Goal: Task Accomplishment & Management: Use online tool/utility

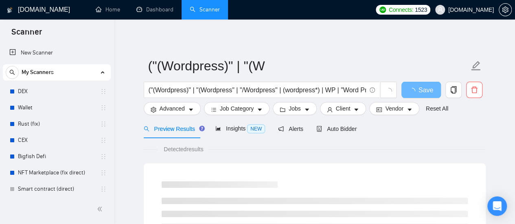
scroll to position [2993, 0]
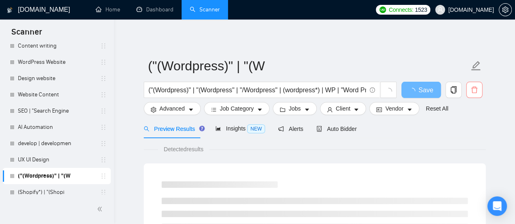
click at [475, 95] on button "button" at bounding box center [474, 90] width 16 height 16
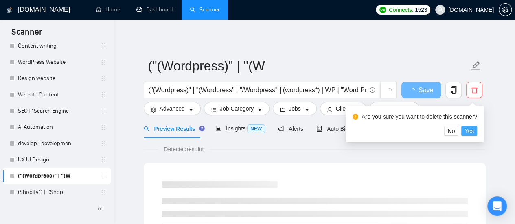
click at [467, 131] on span "Yes" at bounding box center [469, 131] width 9 height 9
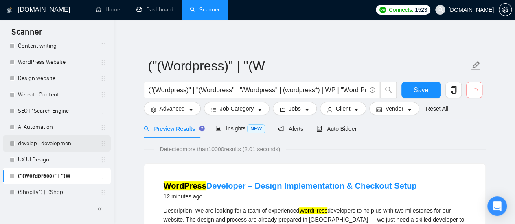
click at [102, 146] on icon "holder" at bounding box center [103, 143] width 7 height 7
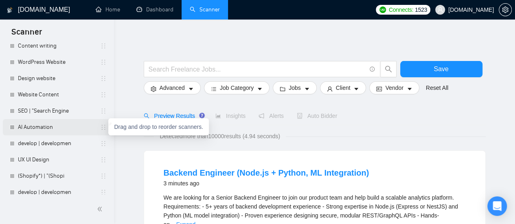
click at [102, 130] on icon "holder" at bounding box center [103, 127] width 7 height 7
click at [94, 131] on link "AI Automation" at bounding box center [56, 127] width 77 height 16
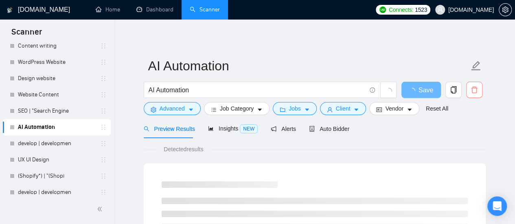
click at [480, 90] on span "delete" at bounding box center [474, 89] width 15 height 7
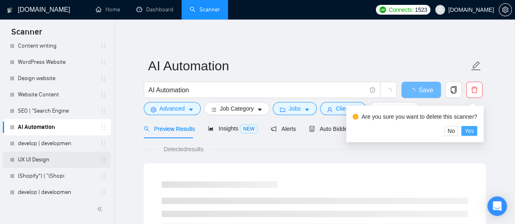
click at [470, 131] on span "Yes" at bounding box center [469, 131] width 9 height 9
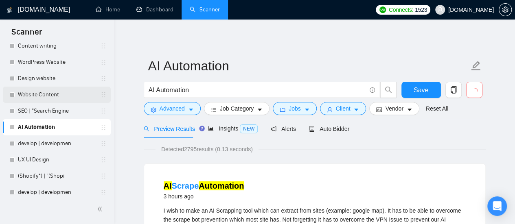
click at [48, 97] on link "Website Content" at bounding box center [56, 95] width 77 height 16
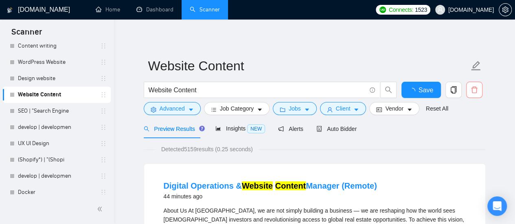
click at [477, 92] on icon "delete" at bounding box center [474, 89] width 7 height 7
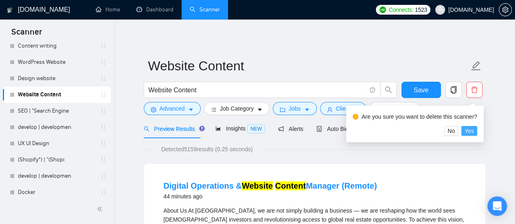
click at [470, 131] on span "Yes" at bounding box center [469, 131] width 9 height 9
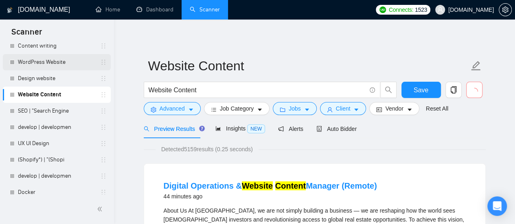
click at [78, 65] on link "WordPress Website" at bounding box center [56, 62] width 77 height 16
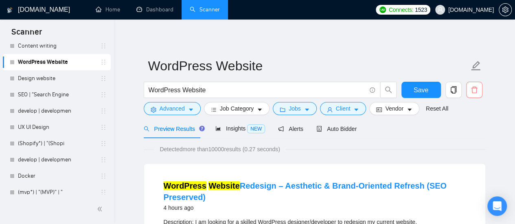
click at [476, 94] on button "button" at bounding box center [474, 90] width 16 height 16
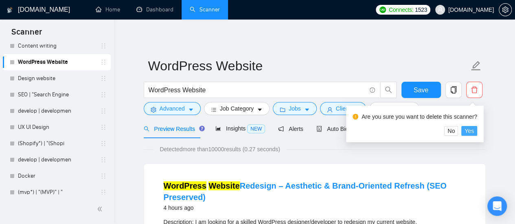
click at [471, 131] on span "Yes" at bounding box center [469, 131] width 9 height 9
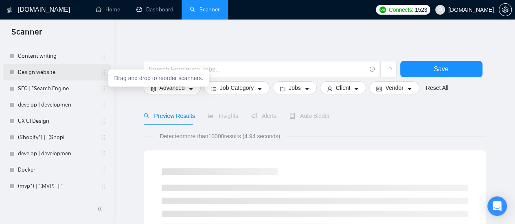
scroll to position [2983, 0]
click at [71, 75] on link "Design website" at bounding box center [56, 72] width 77 height 16
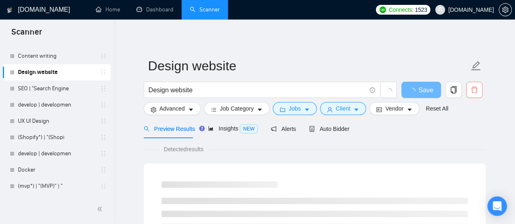
click at [477, 94] on button "button" at bounding box center [474, 90] width 16 height 16
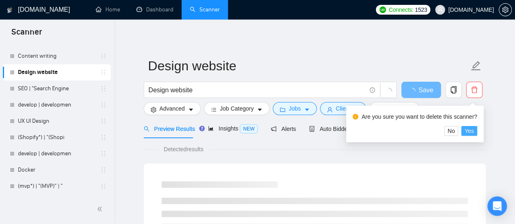
drag, startPoint x: 473, startPoint y: 132, endPoint x: 241, endPoint y: 117, distance: 232.2
click at [472, 132] on button "Yes" at bounding box center [469, 131] width 16 height 10
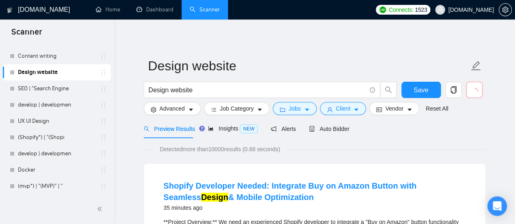
scroll to position [2901, 0]
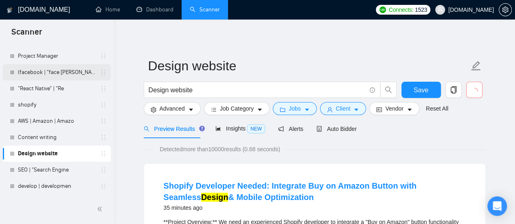
click at [65, 73] on link "(facebook | "face [PERSON_NAME]" at bounding box center [56, 72] width 77 height 16
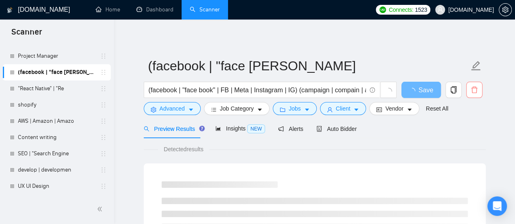
click at [472, 91] on icon "delete" at bounding box center [474, 89] width 7 height 7
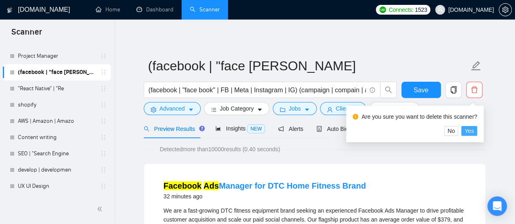
click at [472, 130] on span "Yes" at bounding box center [469, 131] width 9 height 9
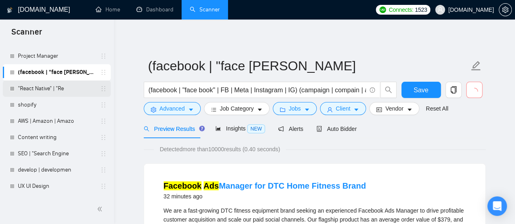
click at [67, 89] on link ""React Native" | "Re" at bounding box center [56, 89] width 77 height 16
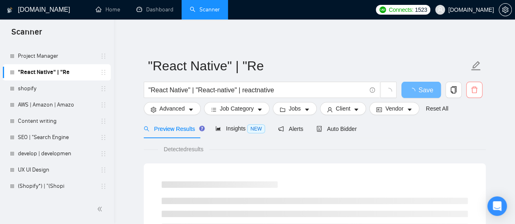
click at [477, 92] on icon "delete" at bounding box center [474, 89] width 7 height 7
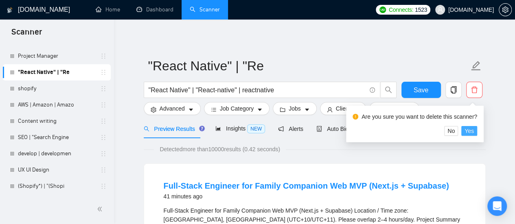
click at [465, 131] on span "Yes" at bounding box center [469, 131] width 9 height 9
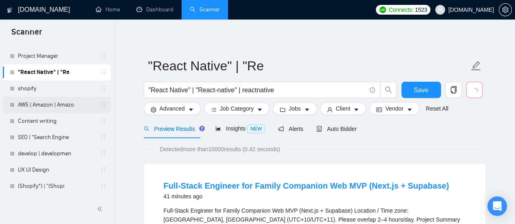
click at [68, 105] on link "AWS | Amazon | Amazo" at bounding box center [56, 105] width 77 height 16
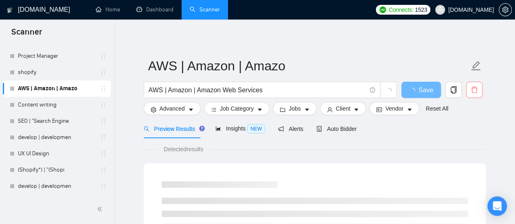
click at [475, 93] on icon "delete" at bounding box center [474, 90] width 6 height 7
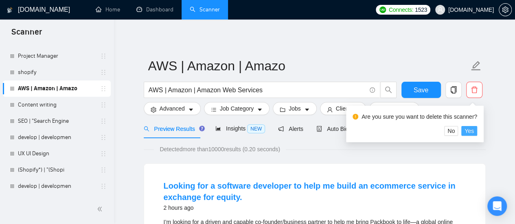
click at [467, 132] on span "Yes" at bounding box center [469, 131] width 9 height 9
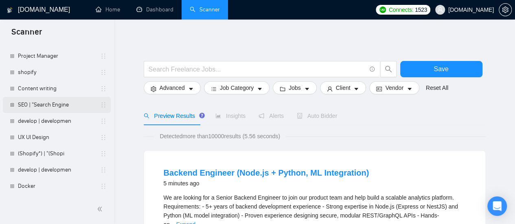
click at [42, 105] on link "SEO | "Search Engine" at bounding box center [56, 105] width 77 height 16
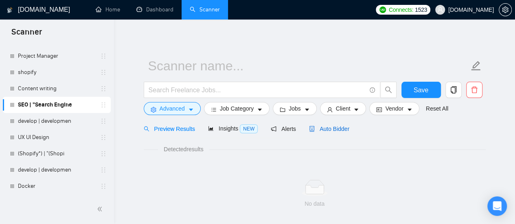
click at [333, 129] on span "Auto Bidder" at bounding box center [329, 129] width 40 height 7
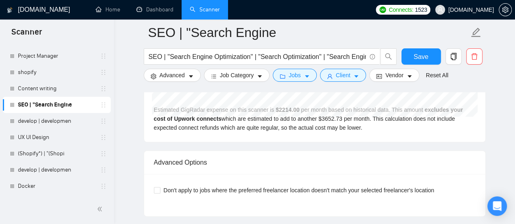
scroll to position [1751, 0]
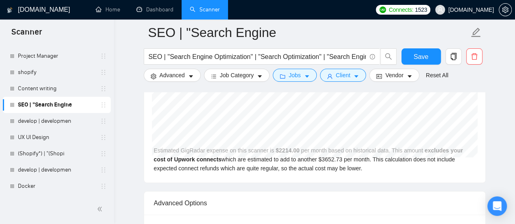
click at [332, 163] on div "Estimated GigRadar expense on this scanner is $ 2214.00 per month based on hist…" at bounding box center [314, 119] width 341 height 128
click at [273, 154] on div "Estimated GigRadar expense on this scanner is $ 2214.00 per month based on hist…" at bounding box center [314, 119] width 341 height 128
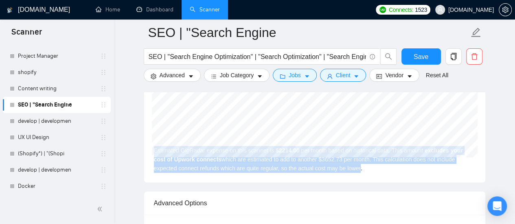
click at [154, 146] on div "Estimated GigRadar expense on this scanner is $ 2214.00 per month based on hist…" at bounding box center [314, 119] width 341 height 128
copy div "Estimated GigRadar expense on this scanner is $ 2214.00 per month based on hist…"
click at [480, 54] on span "delete" at bounding box center [474, 56] width 15 height 7
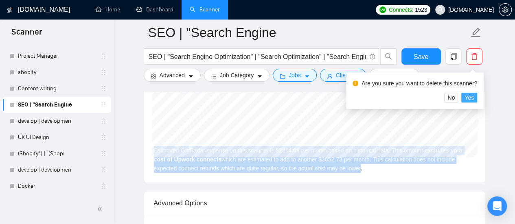
click at [473, 97] on button "Yes" at bounding box center [469, 98] width 16 height 10
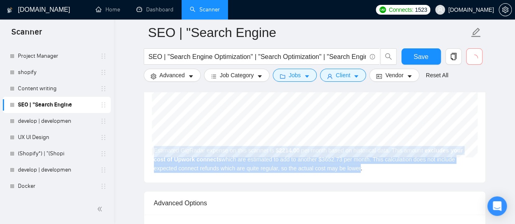
drag, startPoint x: 62, startPoint y: 73, endPoint x: 345, endPoint y: 82, distance: 283.5
click at [62, 73] on link "shopify" at bounding box center [56, 72] width 77 height 16
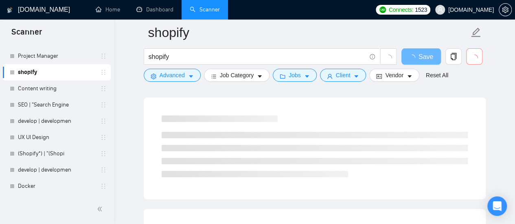
scroll to position [556, 0]
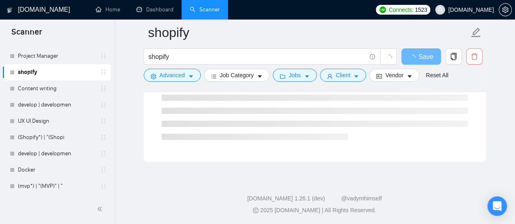
click at [473, 59] on icon "delete" at bounding box center [474, 56] width 7 height 7
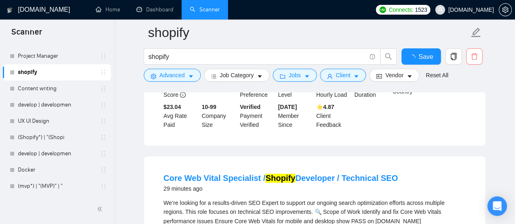
scroll to position [1751, 0]
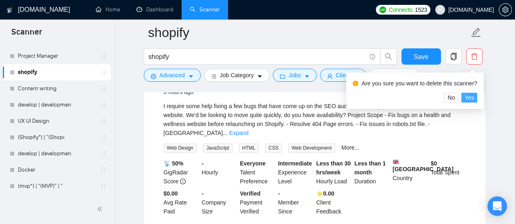
click at [467, 98] on span "Yes" at bounding box center [469, 97] width 9 height 9
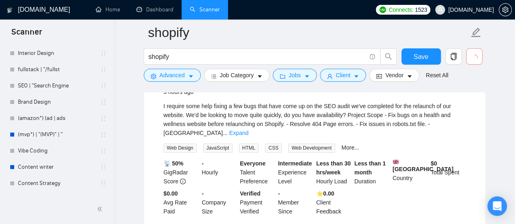
scroll to position [2047, 0]
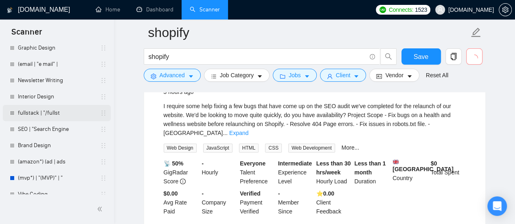
click at [60, 112] on link "fullstack | "/fullst" at bounding box center [56, 113] width 77 height 16
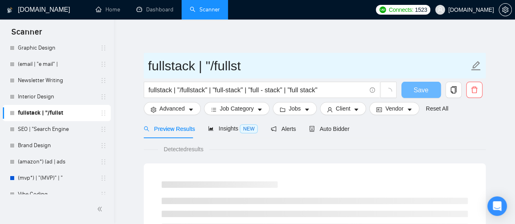
click at [477, 58] on span at bounding box center [476, 66] width 11 height 20
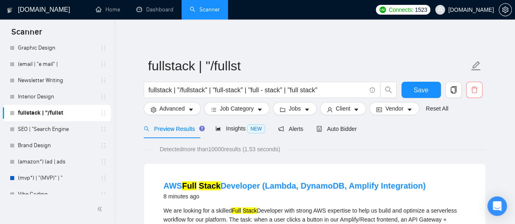
click at [470, 88] on span "delete" at bounding box center [474, 89] width 15 height 7
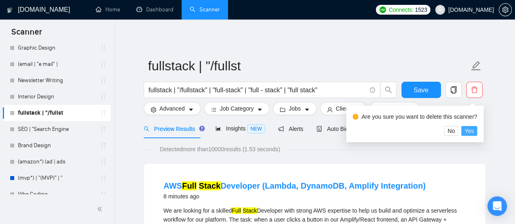
click at [467, 130] on span "Yes" at bounding box center [469, 131] width 9 height 9
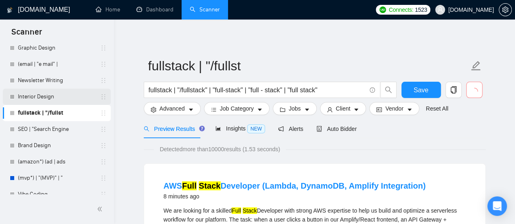
click at [68, 97] on link "Interior Design" at bounding box center [56, 97] width 77 height 16
